Goal: Book appointment/travel/reservation

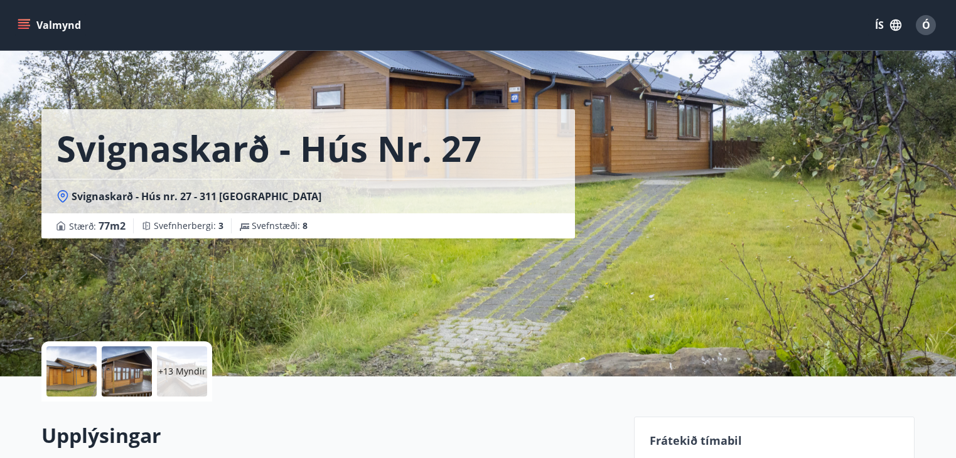
scroll to position [126, 0]
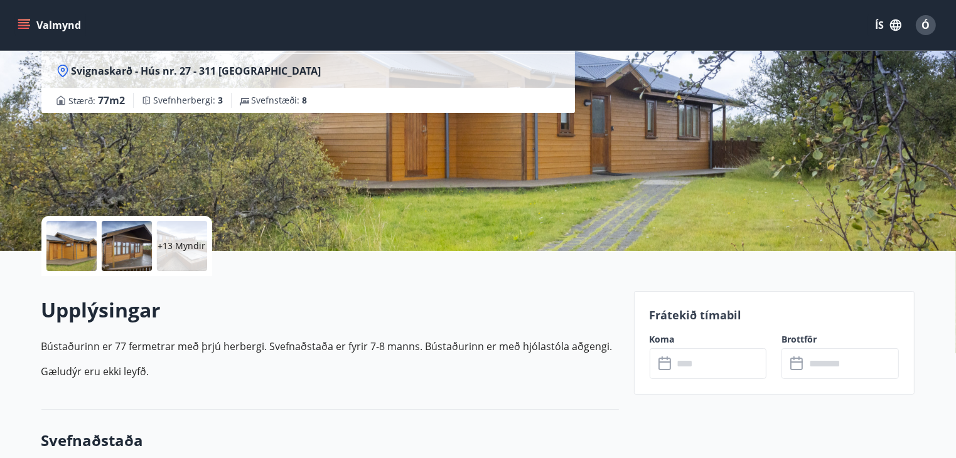
click at [23, 21] on icon "menu" at bounding box center [24, 25] width 13 height 13
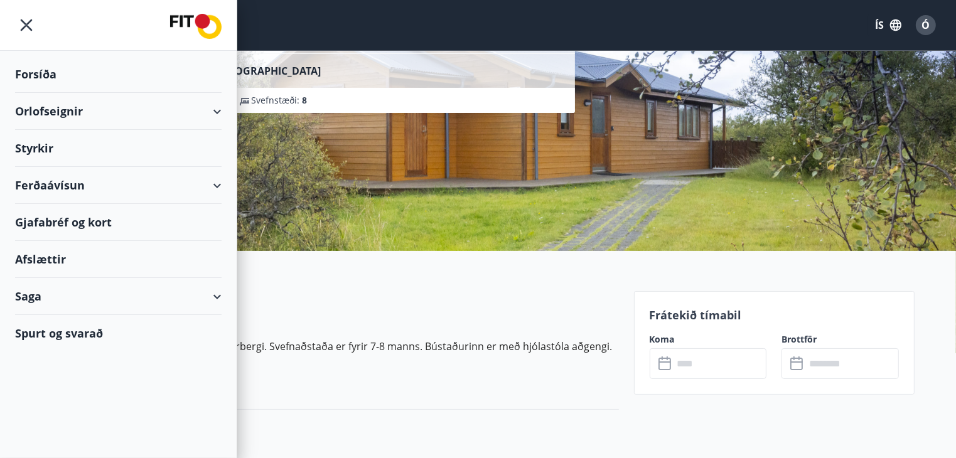
click at [40, 72] on div "Forsíða" at bounding box center [118, 74] width 206 height 37
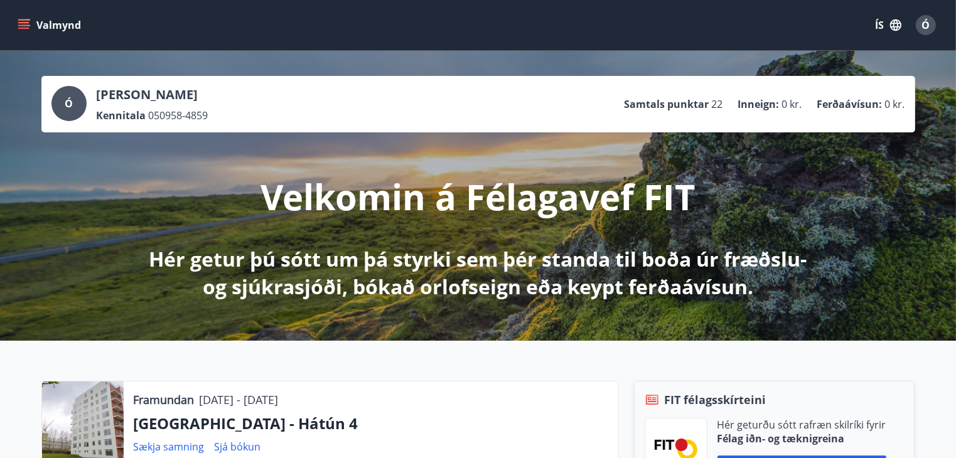
click at [28, 24] on icon "menu" at bounding box center [24, 25] width 13 height 13
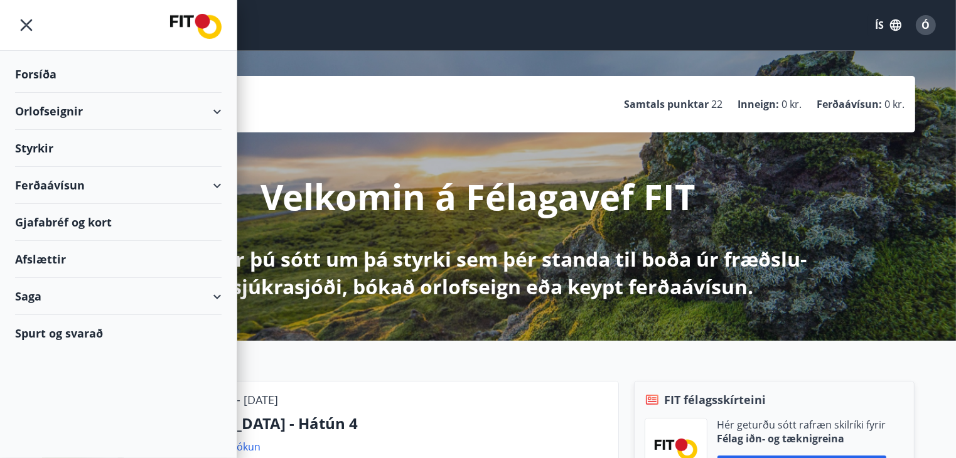
click at [46, 112] on div "Orlofseignir" at bounding box center [118, 111] width 206 height 37
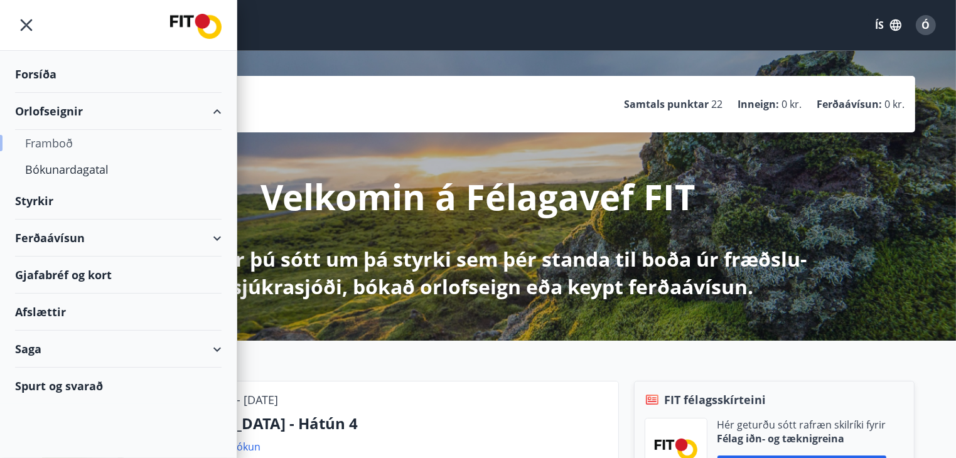
click at [50, 145] on div "Framboð" at bounding box center [118, 143] width 186 height 26
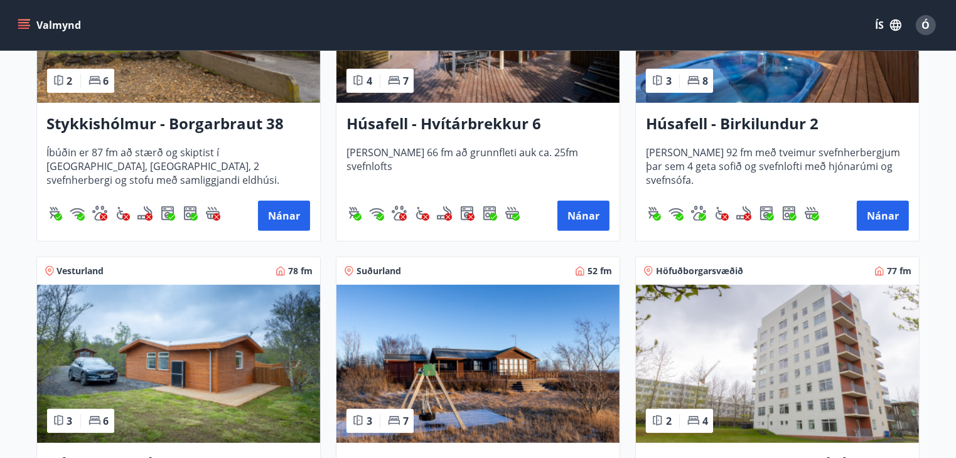
scroll to position [943, 0]
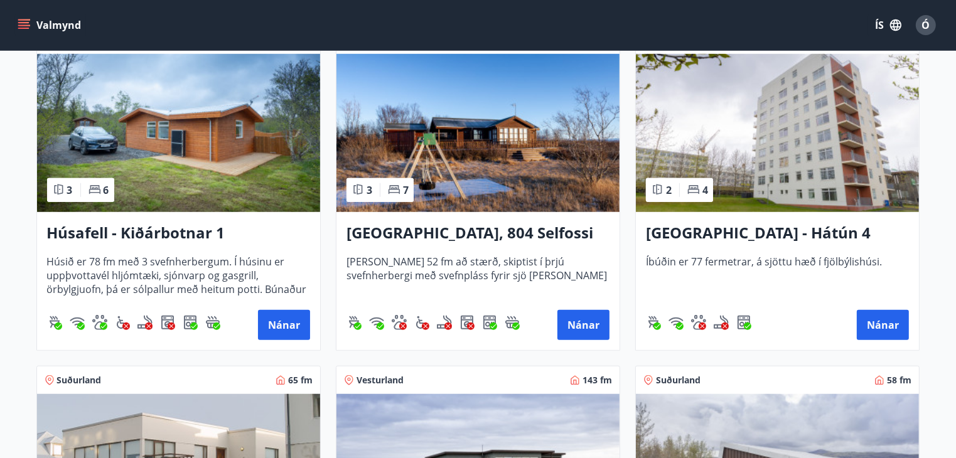
click at [746, 167] on img at bounding box center [777, 133] width 283 height 158
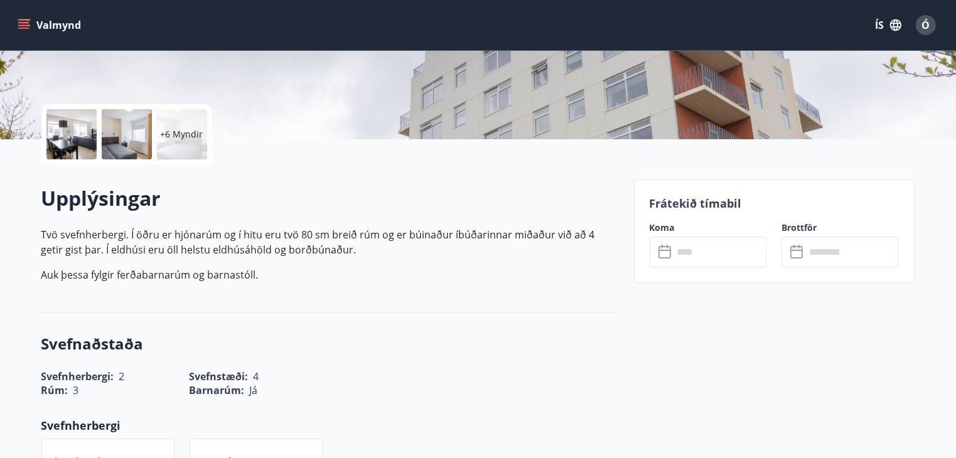
scroll to position [251, 0]
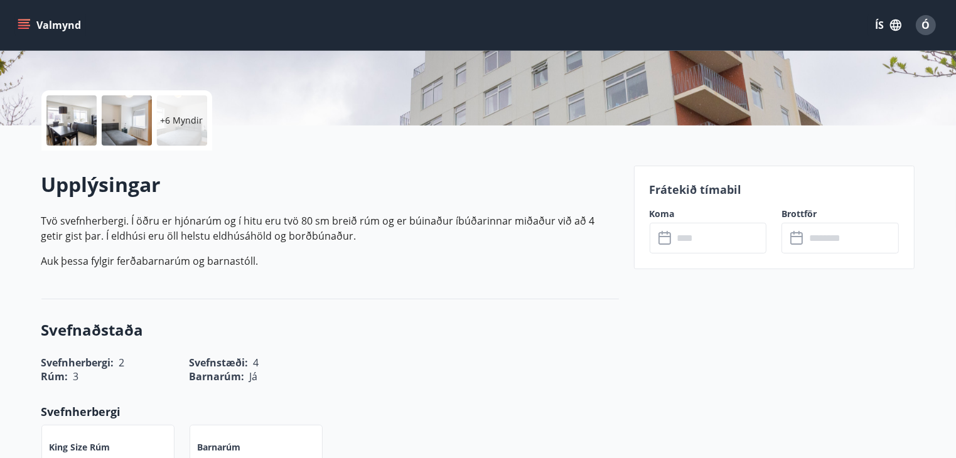
click at [668, 235] on icon at bounding box center [665, 238] width 15 height 15
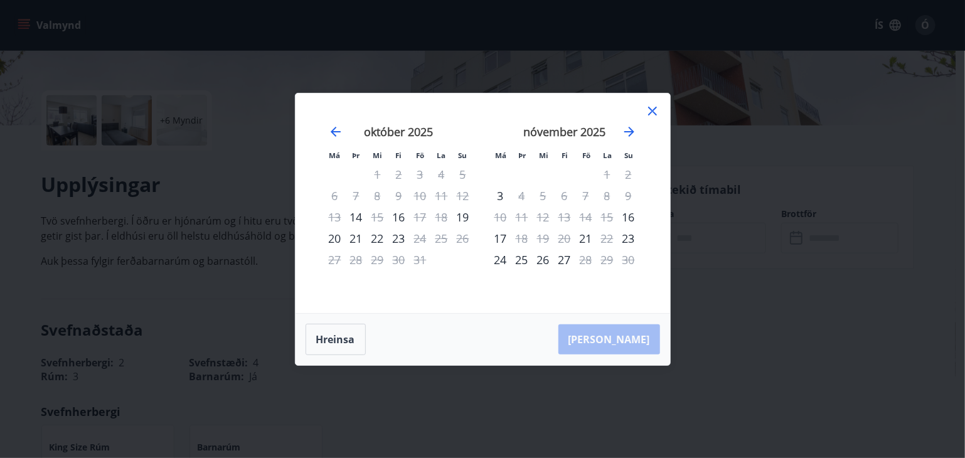
click at [652, 110] on icon at bounding box center [652, 111] width 2 height 2
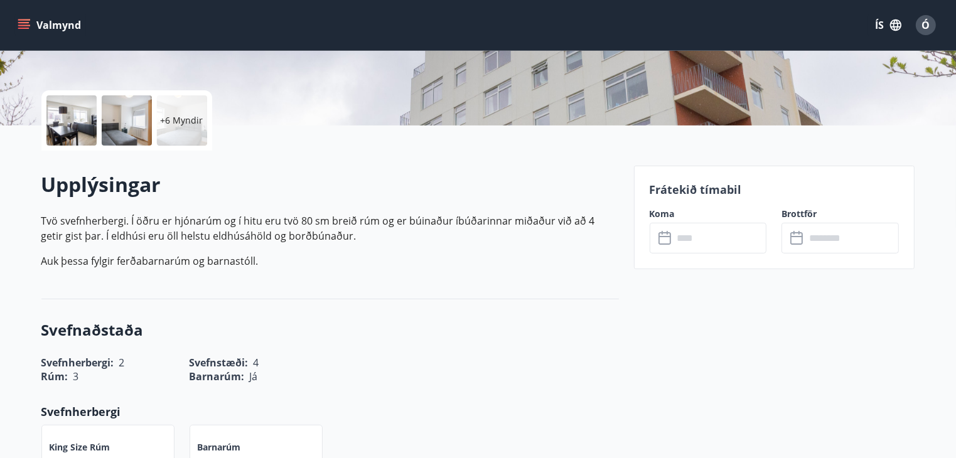
click at [21, 24] on icon "menu" at bounding box center [24, 25] width 13 height 13
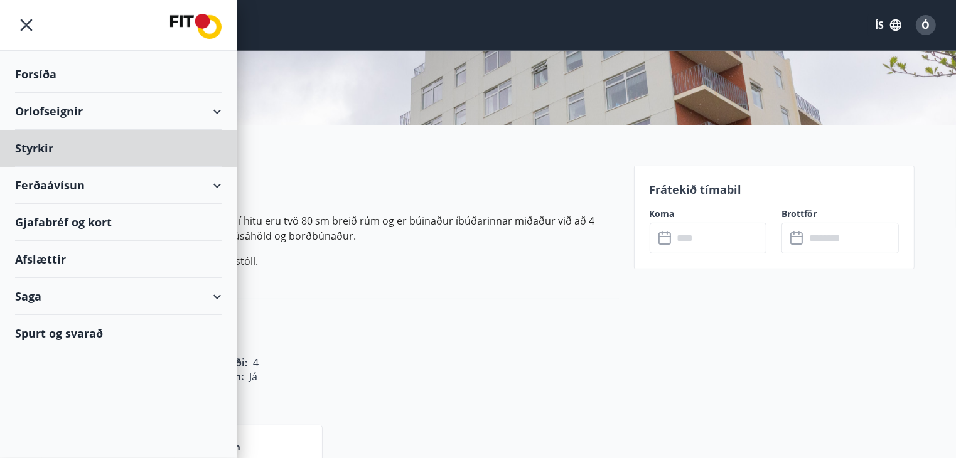
click at [48, 76] on div "Forsíða" at bounding box center [118, 74] width 206 height 37
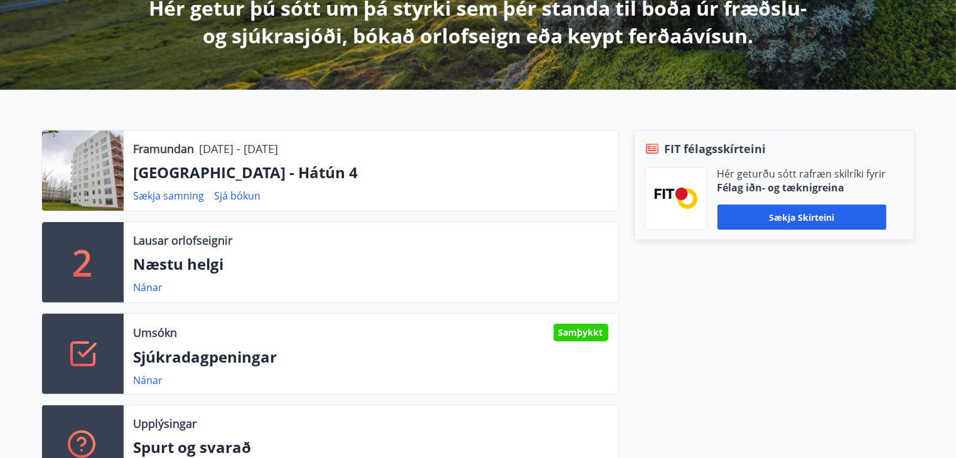
scroll to position [63, 0]
